Goal: Task Accomplishment & Management: Manage account settings

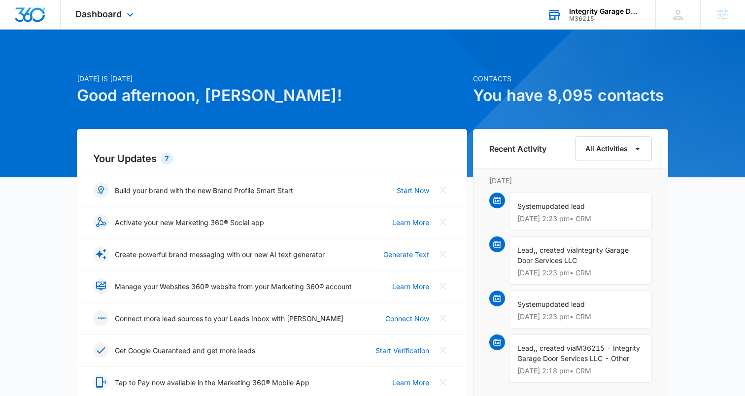
scroll to position [0, 0]
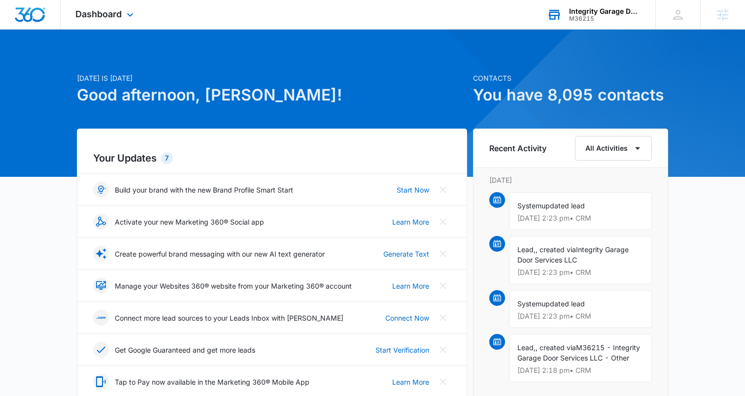
click at [614, 22] on div "Integrity Garage Door Services M36215 Your Accounts View All" at bounding box center [593, 14] width 123 height 29
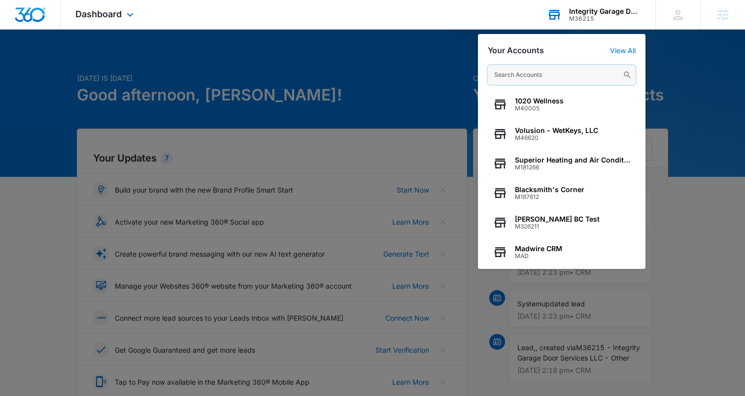
click at [537, 75] on input "text" at bounding box center [562, 75] width 148 height 20
paste input "M49986"
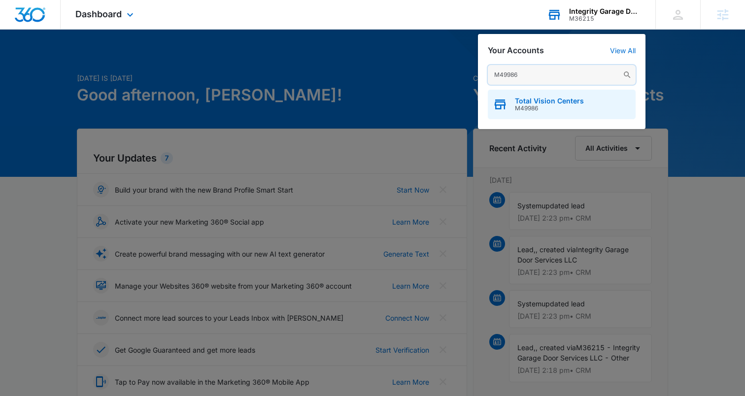
type input "M49986"
click at [537, 105] on span "M49986" at bounding box center [549, 108] width 69 height 7
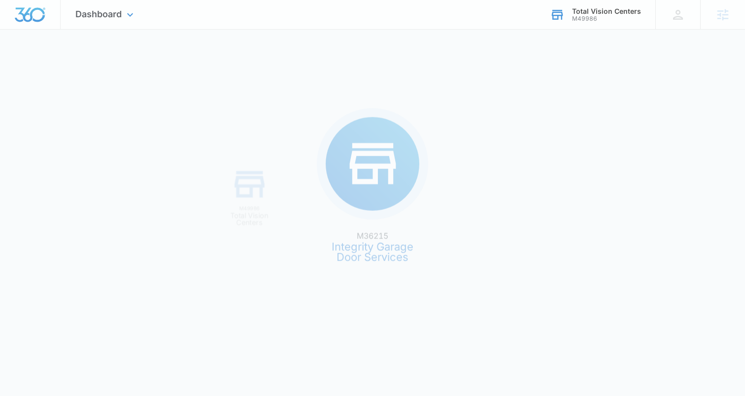
scroll to position [0, 0]
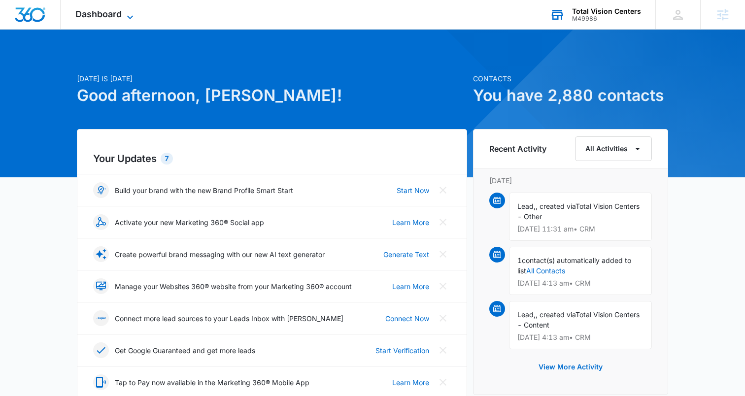
click at [120, 11] on span "Dashboard" at bounding box center [98, 14] width 46 height 10
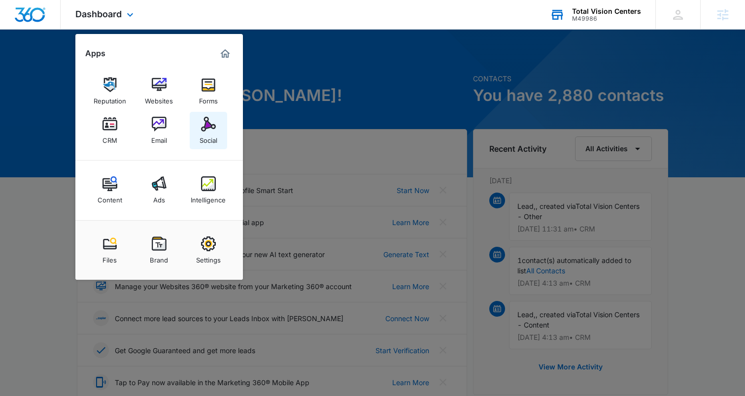
click at [209, 129] on img at bounding box center [208, 124] width 15 height 15
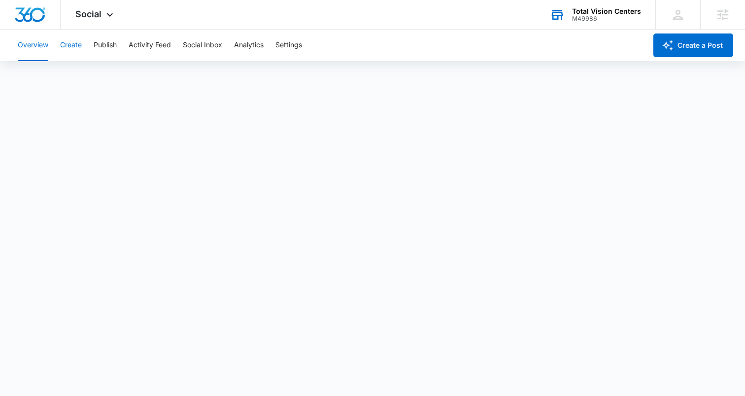
click at [69, 41] on button "Create" at bounding box center [71, 46] width 22 height 32
click at [93, 74] on button "Approvals" at bounding box center [96, 76] width 33 height 28
